Goal: Task Accomplishment & Management: Use online tool/utility

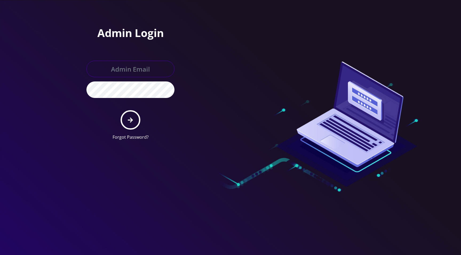
type input "master@britex.pw"
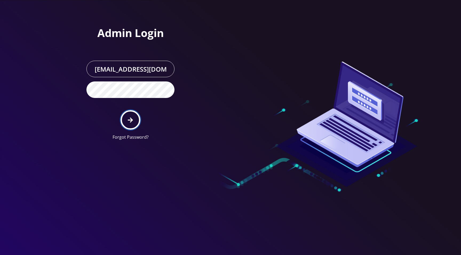
click at [130, 122] on icon "submit" at bounding box center [130, 120] width 5 height 5
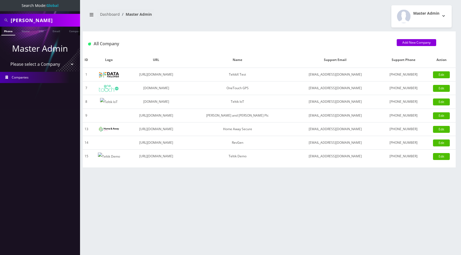
click at [47, 63] on select "Please select a Company TeltikX Test OneTouch GPS Teltik IoT Hale and Serrano P…" at bounding box center [40, 64] width 68 height 10
select select "1"
click at [6, 59] on select "Please select a Company TeltikX Test OneTouch GPS Teltik IoT Hale and Serrano P…" at bounding box center [40, 64] width 68 height 10
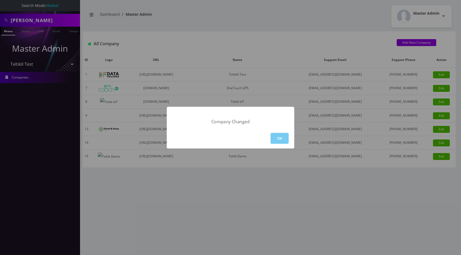
click at [278, 137] on button "OK" at bounding box center [279, 138] width 18 height 11
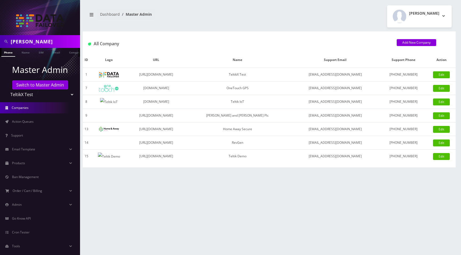
click at [343, 23] on div "Moshe Gorin Logout" at bounding box center [362, 16] width 186 height 22
click at [24, 121] on span "Action Queues" at bounding box center [23, 121] width 22 height 5
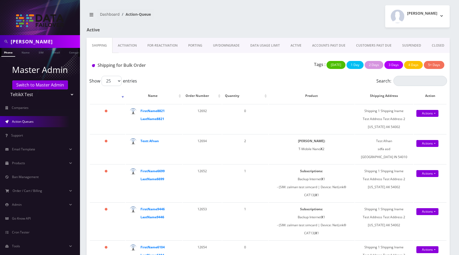
click at [436, 44] on link "CLOSED" at bounding box center [437, 45] width 23 height 15
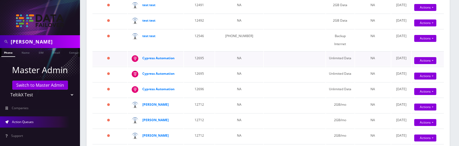
scroll to position [178, 0]
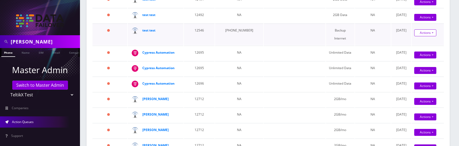
click at [423, 36] on link "Actions" at bounding box center [425, 32] width 22 height 7
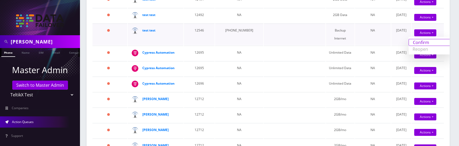
click at [419, 46] on link "Confirm" at bounding box center [430, 42] width 43 height 7
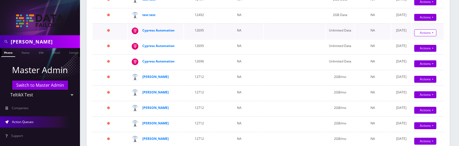
click at [423, 36] on link "Actions" at bounding box center [425, 32] width 22 height 7
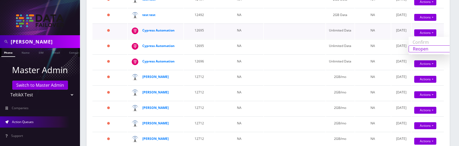
click at [418, 52] on link "Reopen" at bounding box center [430, 48] width 43 height 7
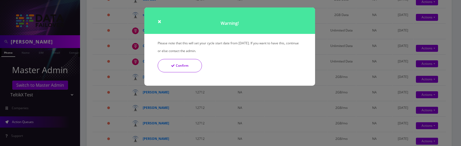
click at [174, 69] on button "Confirm" at bounding box center [180, 65] width 44 height 13
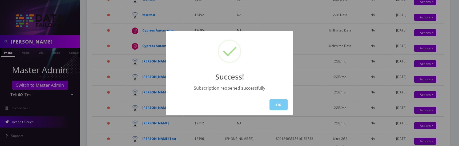
click at [273, 100] on button "OK" at bounding box center [278, 104] width 18 height 11
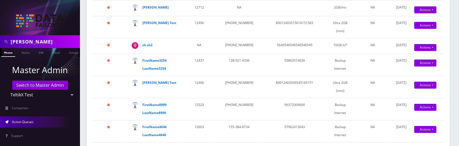
scroll to position [333, 0]
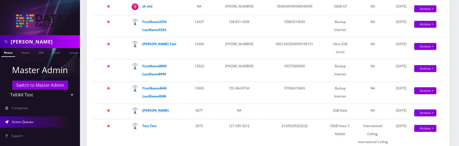
click at [419, 6] on link "Reopen" at bounding box center [430, 2] width 43 height 7
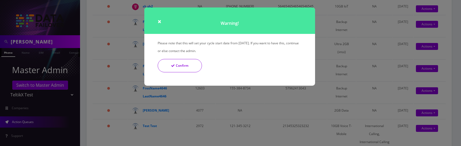
click at [184, 68] on button "Confirm" at bounding box center [180, 65] width 44 height 13
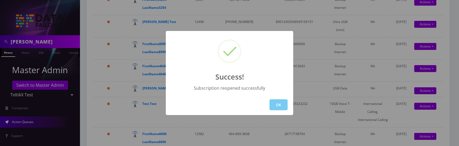
click at [277, 104] on button "OK" at bounding box center [278, 104] width 18 height 11
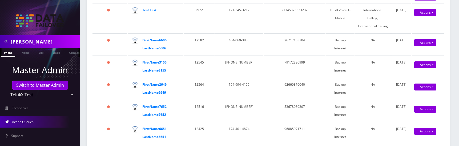
scroll to position [435, 0]
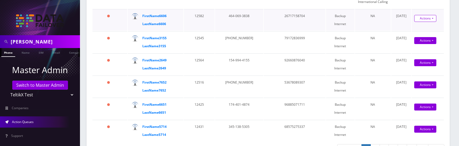
click at [422, 22] on link "Actions" at bounding box center [425, 18] width 22 height 7
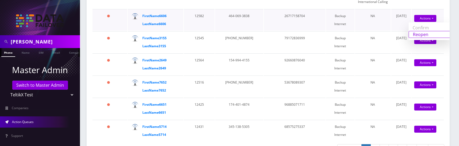
click at [418, 38] on link "Reopen" at bounding box center [430, 34] width 43 height 7
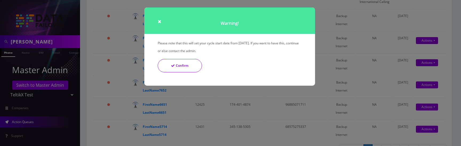
click at [189, 70] on button "Confirm" at bounding box center [180, 65] width 44 height 13
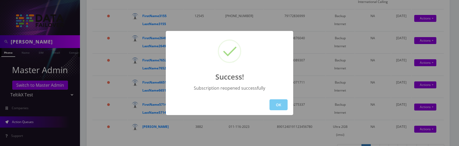
click at [277, 103] on button "OK" at bounding box center [278, 104] width 18 height 11
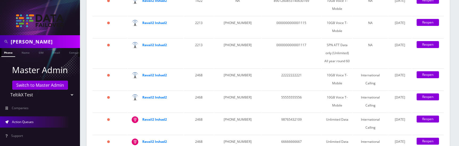
scroll to position [832, 0]
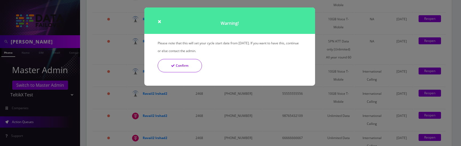
click at [188, 68] on button "Confirm" at bounding box center [180, 65] width 44 height 13
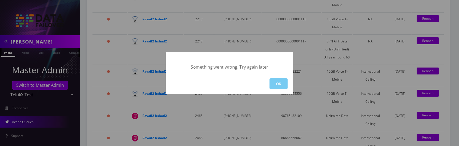
click at [271, 84] on button "OK" at bounding box center [278, 83] width 18 height 11
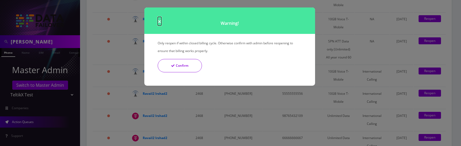
click at [160, 22] on span "×" at bounding box center [160, 21] width 4 height 9
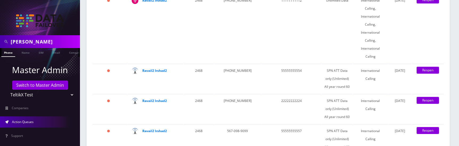
scroll to position [1002, 0]
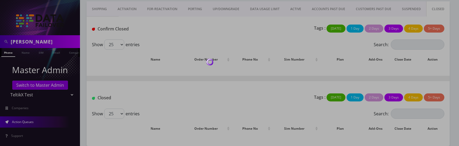
scroll to position [37, 0]
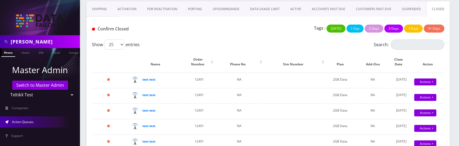
click at [300, 45] on div "Show 25 50 100 250 500 entries" at bounding box center [224, 44] width 264 height 10
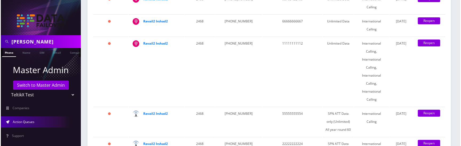
scroll to position [933, 0]
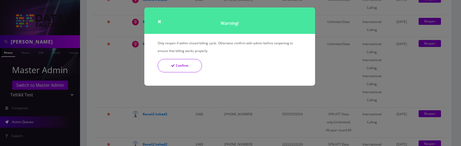
click at [179, 66] on button "Confirm" at bounding box center [180, 65] width 44 height 13
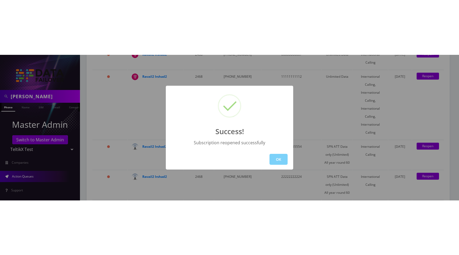
scroll to position [670, 0]
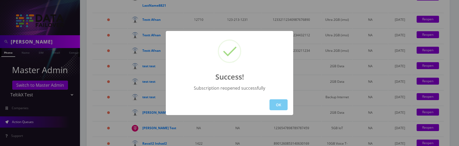
click at [276, 105] on button "OK" at bounding box center [278, 104] width 18 height 11
